Goal: Task Accomplishment & Management: Complete application form

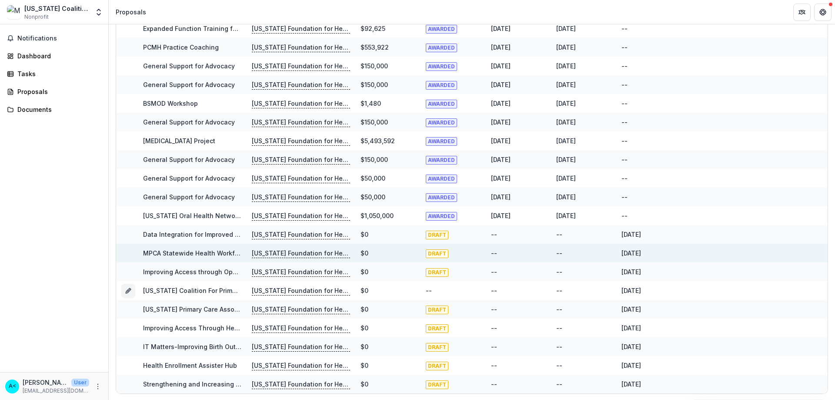
scroll to position [295, 0]
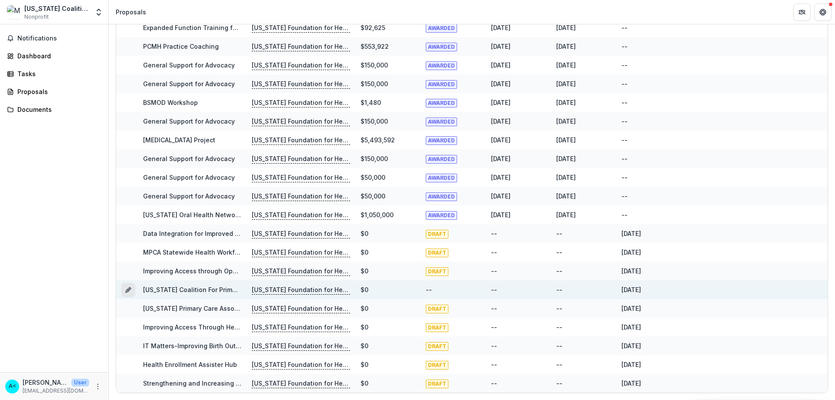
click at [130, 291] on icon "Grant 9c8058de-97dc-45c1-92a1-db1e9b17135d" at bounding box center [128, 289] width 7 height 7
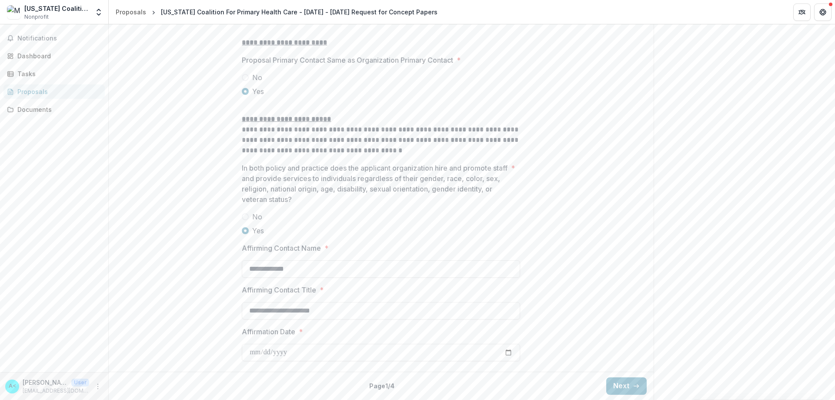
scroll to position [1109, 0]
click at [635, 386] on icon "button" at bounding box center [636, 385] width 7 height 7
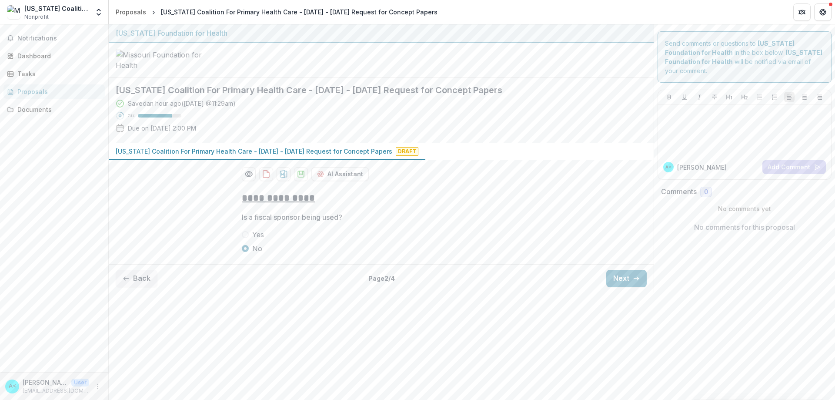
scroll to position [0, 0]
click at [638, 282] on icon "button" at bounding box center [636, 278] width 7 height 7
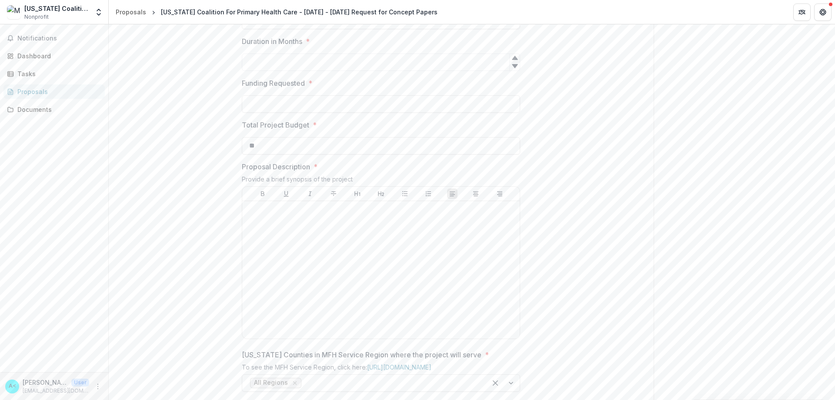
scroll to position [261, 0]
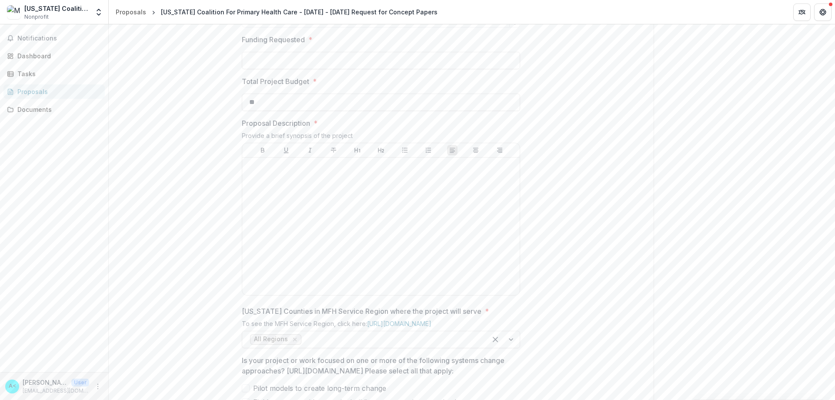
drag, startPoint x: 701, startPoint y: 181, endPoint x: 682, endPoint y: 202, distance: 28.9
click at [701, 181] on div "Send comments or questions to [US_STATE] Foundation for Health in the box below…" at bounding box center [745, 247] width 182 height 969
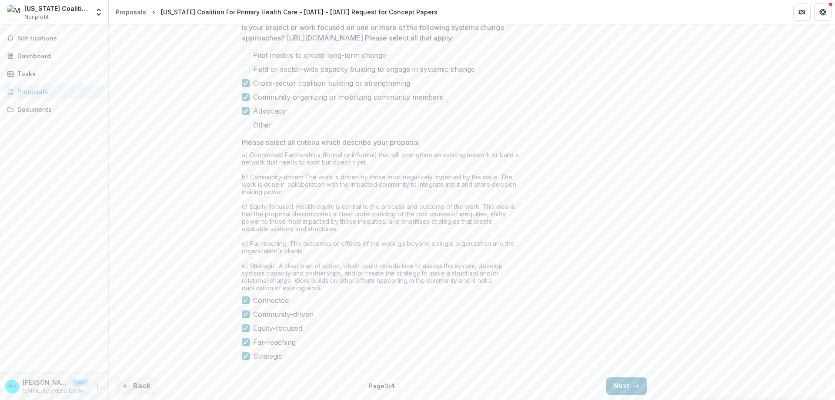
scroll to position [653, 0]
click at [631, 382] on button "Next" at bounding box center [626, 385] width 40 height 17
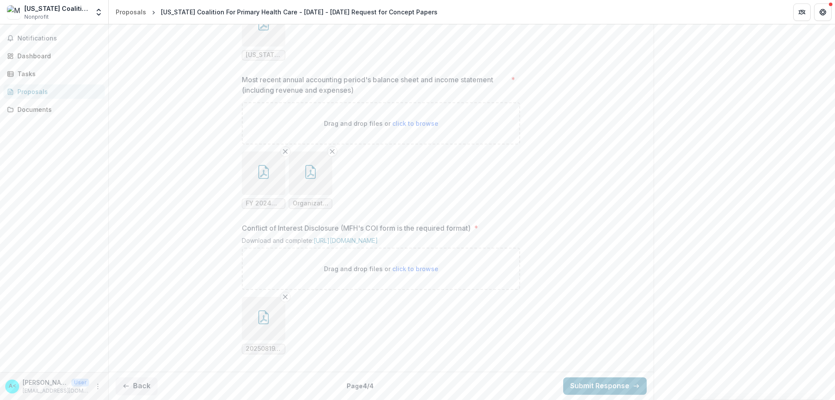
scroll to position [781, 0]
click at [140, 390] on button "Back" at bounding box center [137, 385] width 42 height 17
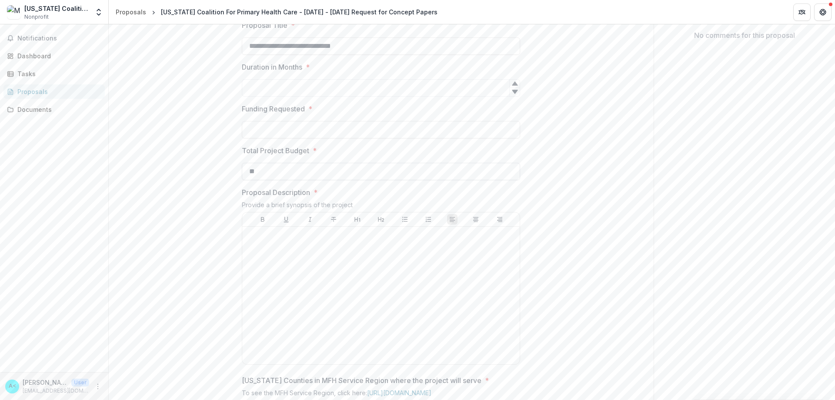
scroll to position [235, 0]
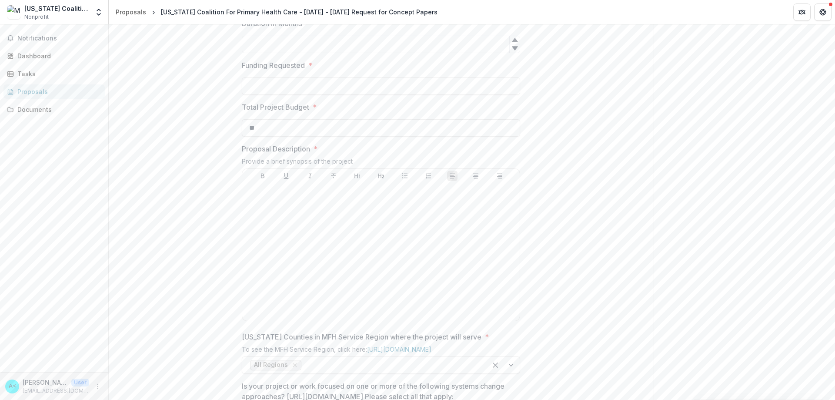
drag, startPoint x: 151, startPoint y: 198, endPoint x: 154, endPoint y: 195, distance: 4.6
click at [151, 198] on div "**********" at bounding box center [381, 337] width 545 height 777
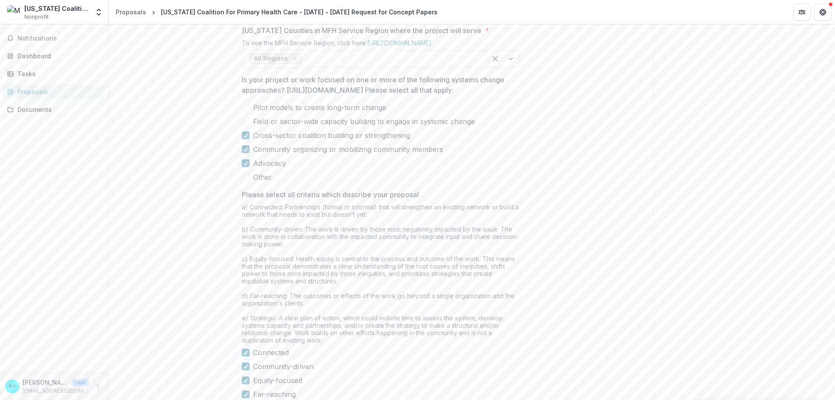
scroll to position [540, 0]
click at [540, 225] on div "**********" at bounding box center [381, 33] width 545 height 777
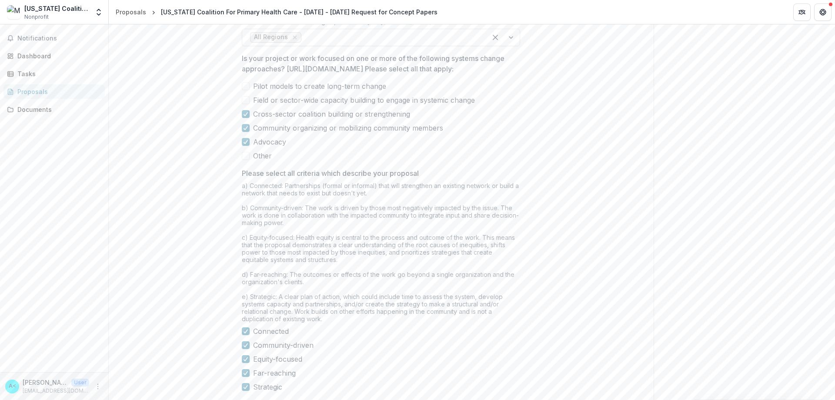
scroll to position [583, 0]
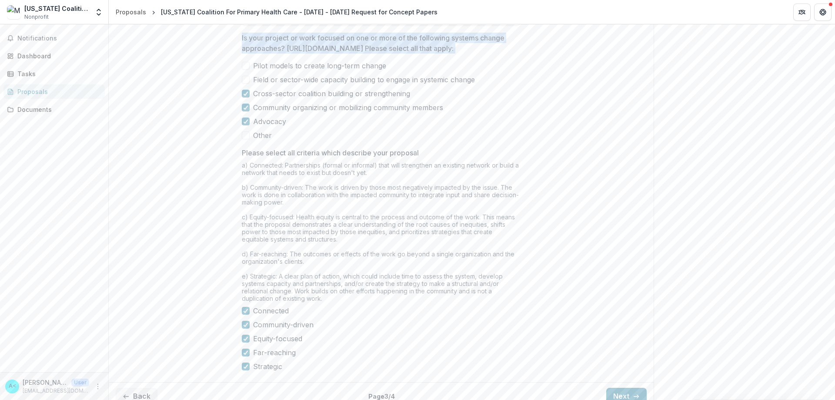
drag, startPoint x: 241, startPoint y: 103, endPoint x: 496, endPoint y: 137, distance: 257.3
click at [496, 137] on div "Is your project or work focused on one or more of the following systems change …" at bounding box center [381, 87] width 278 height 108
copy div "Is your project or work focused on one or more of the following systems change …"
click at [352, 279] on div "a) Connected: Partnerships (formal or informal) that will strengthen an existin…" at bounding box center [381, 233] width 278 height 144
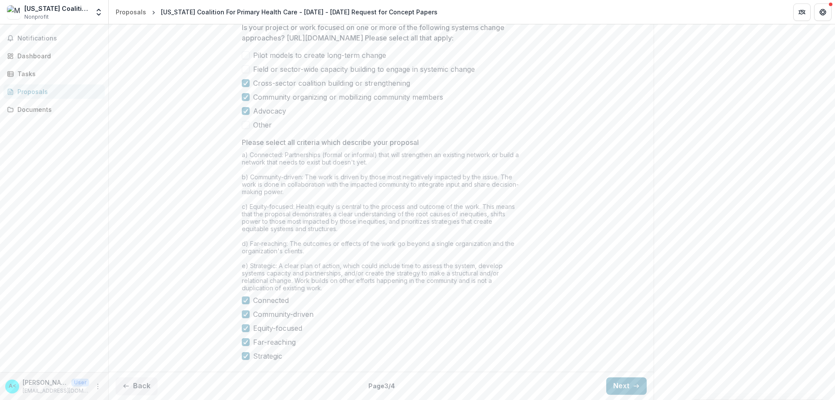
scroll to position [670, 0]
drag, startPoint x: 242, startPoint y: 142, endPoint x: 466, endPoint y: 288, distance: 266.9
click at [466, 288] on div "Please select all criteria which describe your proposal a) Connected: Partnersh…" at bounding box center [381, 249] width 278 height 224
copy div "Please select all criteria which describe your proposal a) Connected: Partnersh…"
